Goal: Task Accomplishment & Management: Complete application form

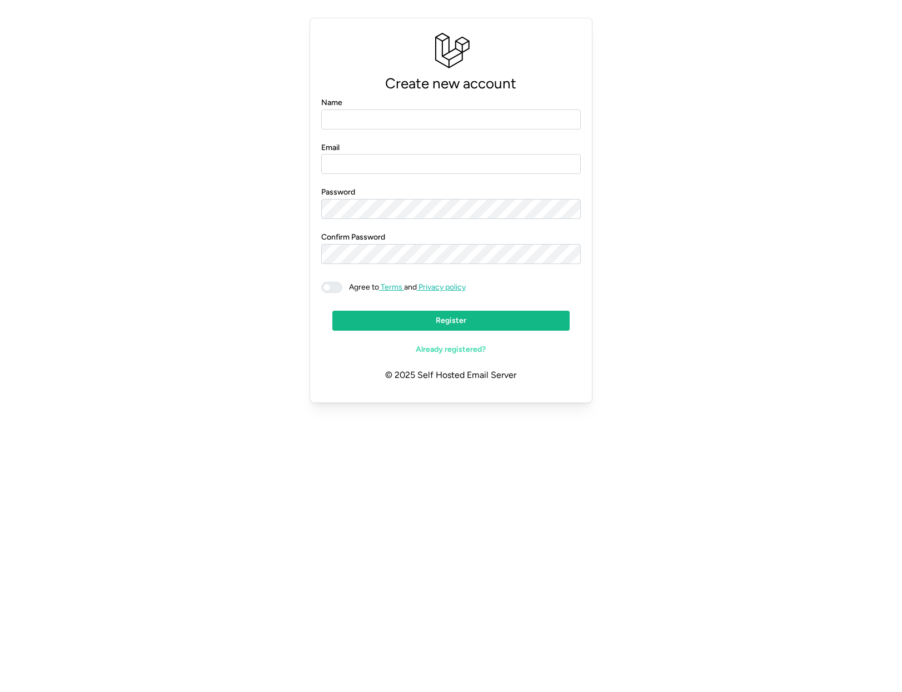
click at [694, 265] on div "Create new account Name Email Password Confirm Password Agree to Terms and Priv…" at bounding box center [451, 210] width 876 height 394
click at [468, 354] on span "Already registered?" at bounding box center [451, 349] width 70 height 19
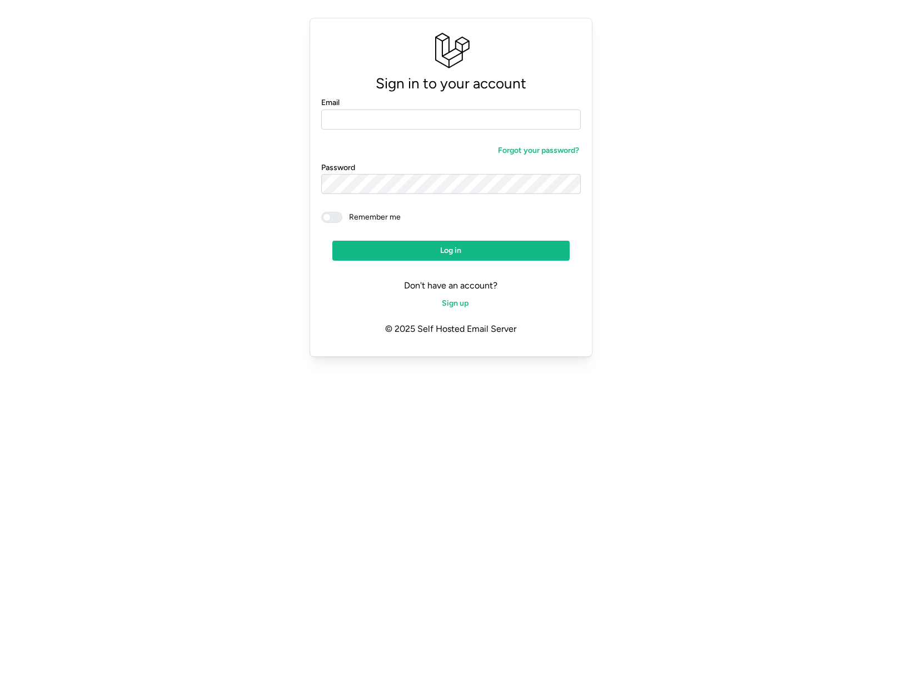
click at [682, 277] on div "Sign in to your account Email Forgot your password? Password Remember me Log in…" at bounding box center [451, 187] width 876 height 348
click at [446, 302] on span "Sign up" at bounding box center [455, 303] width 27 height 19
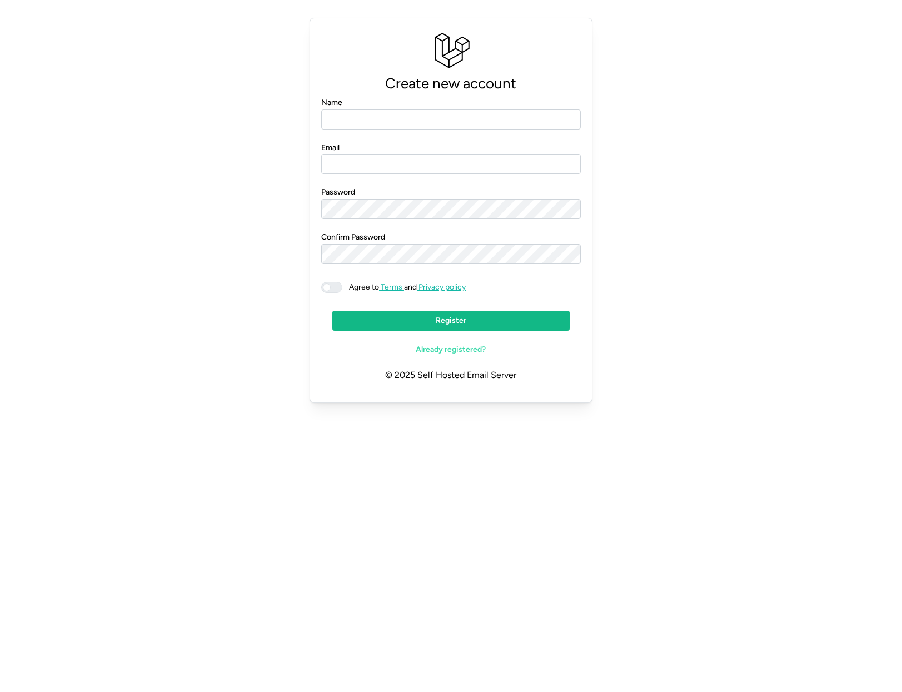
click at [724, 232] on div "Create new account Name Email Password Confirm Password Agree to Terms and Priv…" at bounding box center [451, 210] width 876 height 394
